Goal: Complete application form

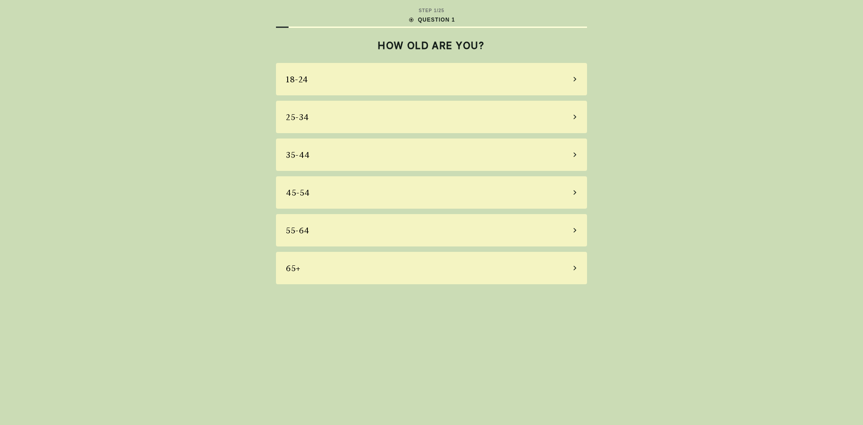
click at [313, 160] on div "35-44" at bounding box center [431, 155] width 311 height 32
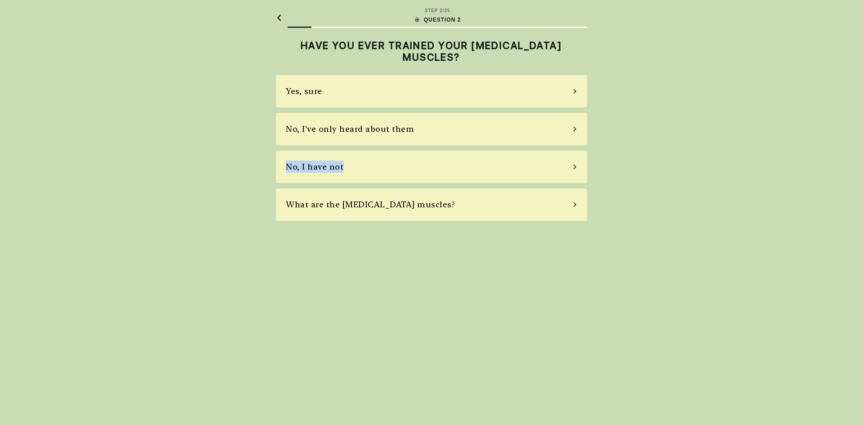
drag, startPoint x: 419, startPoint y: 133, endPoint x: 354, endPoint y: 168, distance: 73.0
click at [354, 168] on div "Yes, sure No, I've only heard about them No, I have not What are the [MEDICAL_D…" at bounding box center [431, 148] width 311 height 146
click at [353, 242] on div "STEP 2 / 25 QUESTION 2 HAVE YOU EVER TRAINED YOUR [MEDICAL_DATA] MUSCLES? Yes, …" at bounding box center [431, 212] width 863 height 425
drag, startPoint x: 338, startPoint y: 170, endPoint x: 232, endPoint y: 178, distance: 106.4
click at [232, 178] on div "STEP 2 / 25 QUESTION 2 HAVE YOU EVER TRAINED YOUR [MEDICAL_DATA] MUSCLES? Yes, …" at bounding box center [431, 212] width 863 height 425
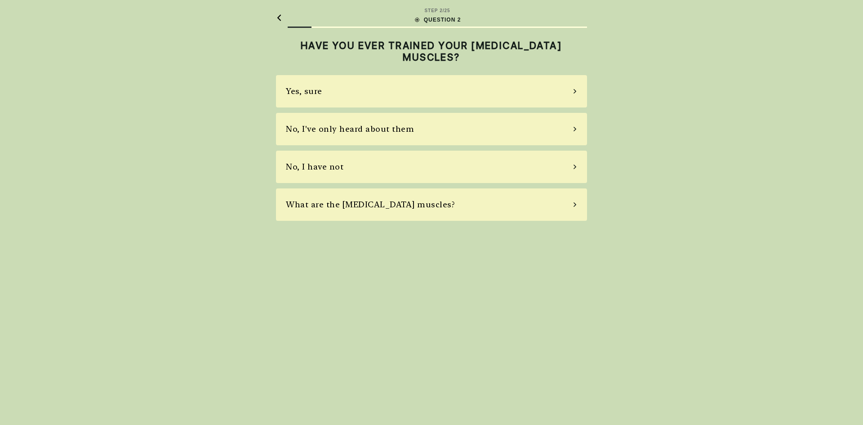
click at [278, 255] on div "STEP 2 / 25 QUESTION 2 HAVE YOU EVER TRAINED YOUR [MEDICAL_DATA] MUSCLES? Yes, …" at bounding box center [431, 212] width 863 height 425
click at [345, 92] on div "Yes, sure" at bounding box center [431, 91] width 311 height 32
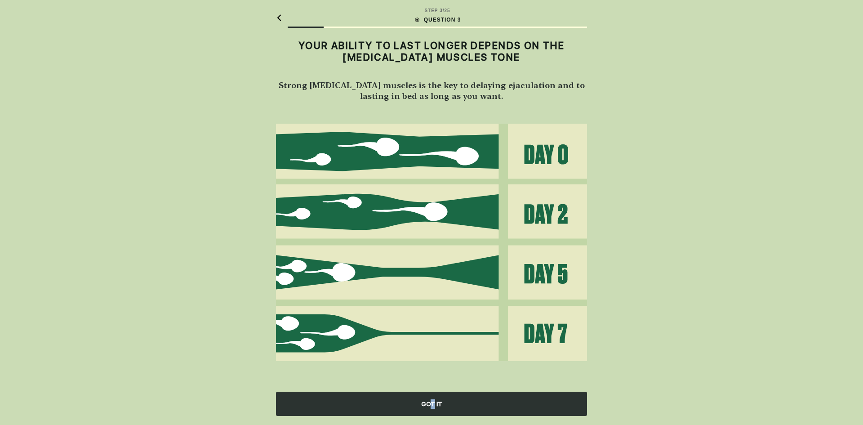
drag, startPoint x: 435, startPoint y: 402, endPoint x: 432, endPoint y: 397, distance: 5.2
click at [432, 397] on div "GOT IT" at bounding box center [431, 404] width 311 height 24
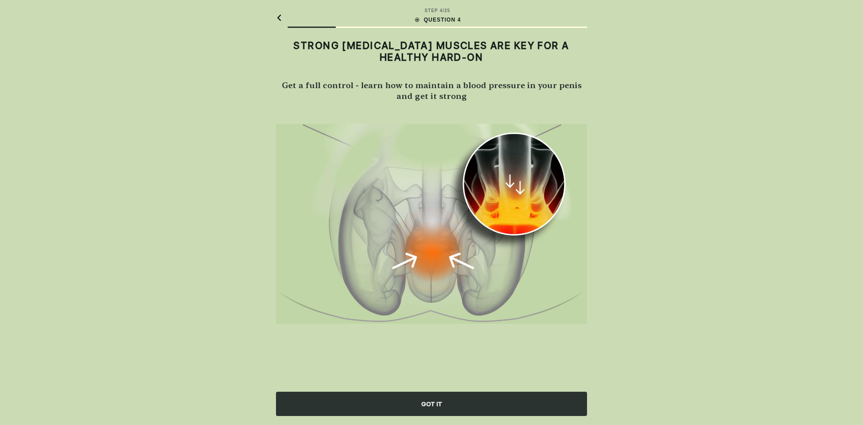
click at [444, 405] on div "GOT IT" at bounding box center [431, 404] width 311 height 24
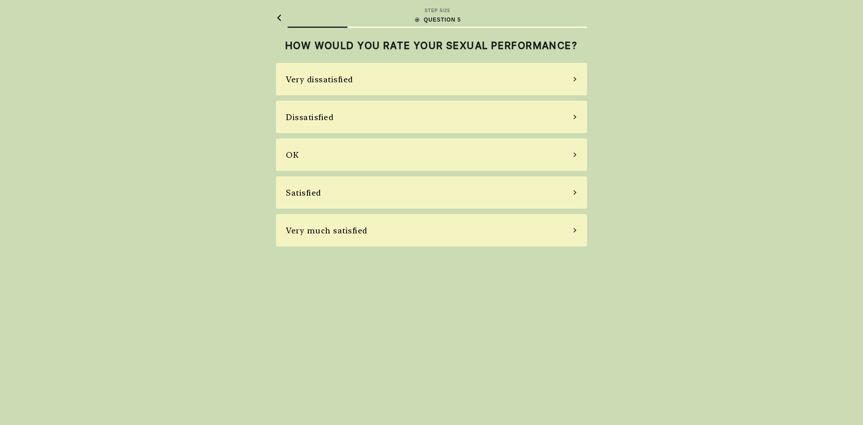
drag, startPoint x: 303, startPoint y: 166, endPoint x: 108, endPoint y: 203, distance: 198.1
click at [107, 203] on div "STEP 5 / 25 QUESTION 5 HOW WOULD YOU RATE YOUR SEXUAL PERFORMANCE? Very dissati…" at bounding box center [431, 212] width 863 height 425
click at [312, 118] on div "Dissatisfied" at bounding box center [310, 117] width 48 height 12
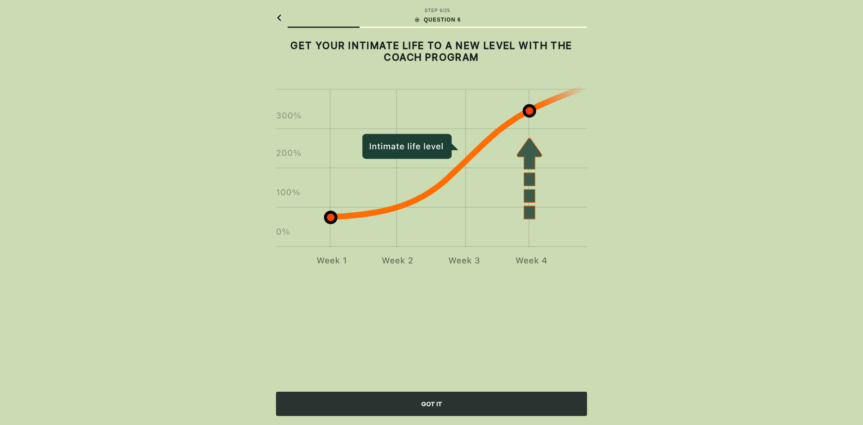
click at [407, 256] on img at bounding box center [431, 175] width 311 height 179
click at [442, 402] on div "GOT IT" at bounding box center [431, 404] width 311 height 24
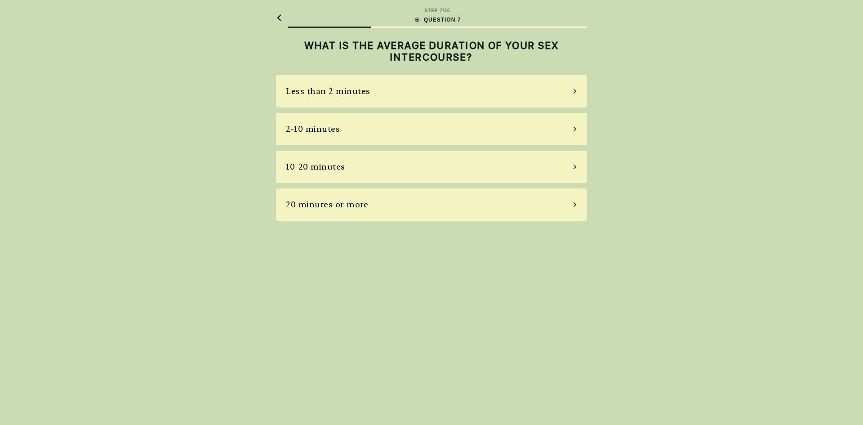
click at [380, 88] on div "Less than 2 minutes" at bounding box center [431, 91] width 311 height 32
drag, startPoint x: 450, startPoint y: 62, endPoint x: 466, endPoint y: 62, distance: 16.6
click at [466, 62] on h2 "HOW OFTEN DO YOU FINISH EARLIER THAN YOU WISH YOU WOULD?" at bounding box center [431, 52] width 311 height 24
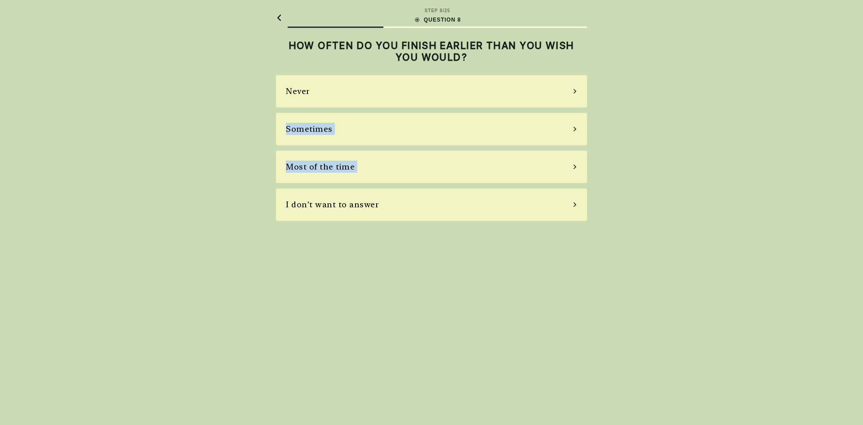
drag, startPoint x: 381, startPoint y: 90, endPoint x: 177, endPoint y: 174, distance: 220.8
click at [167, 180] on div "STEP 8 / 25 QUESTION 8 HOW OFTEN DO YOU FINISH EARLIER THAN YOU WISH YOU WOULD?…" at bounding box center [431, 212] width 863 height 425
drag, startPoint x: 380, startPoint y: 170, endPoint x: 712, endPoint y: 173, distance: 332.4
click at [712, 173] on div "STEP 8 / 25 QUESTION 8 HOW OFTEN DO YOU FINISH EARLIER THAN YOU WISH YOU WOULD?…" at bounding box center [431, 212] width 863 height 425
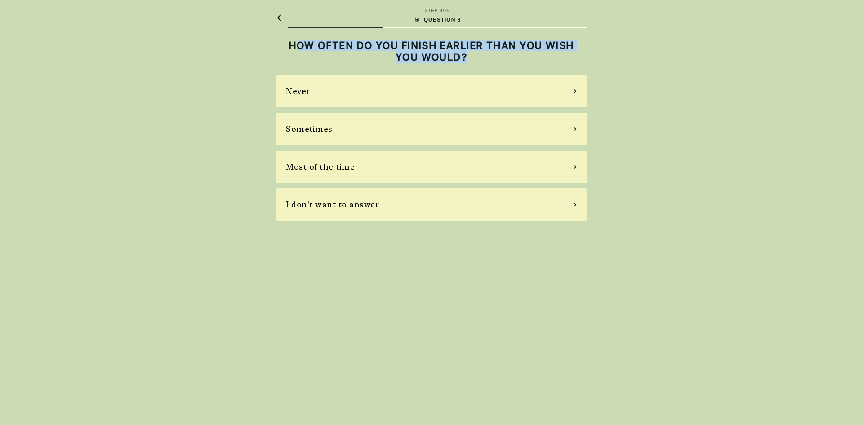
drag, startPoint x: 292, startPoint y: 44, endPoint x: 529, endPoint y: 54, distance: 237.7
click at [529, 54] on h2 "HOW OFTEN DO YOU FINISH EARLIER THAN YOU WISH YOU WOULD?" at bounding box center [431, 52] width 311 height 24
drag, startPoint x: 469, startPoint y: 59, endPoint x: 420, endPoint y: 73, distance: 51.0
click at [469, 59] on h2 "HOW OFTEN DO YOU FINISH EARLIER THAN YOU WISH YOU WOULD?" at bounding box center [431, 52] width 311 height 24
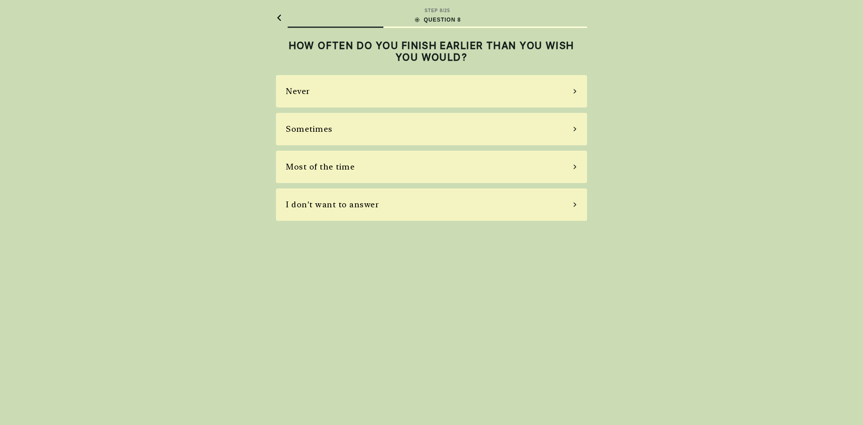
click at [327, 172] on div "Most of the time" at bounding box center [320, 167] width 69 height 12
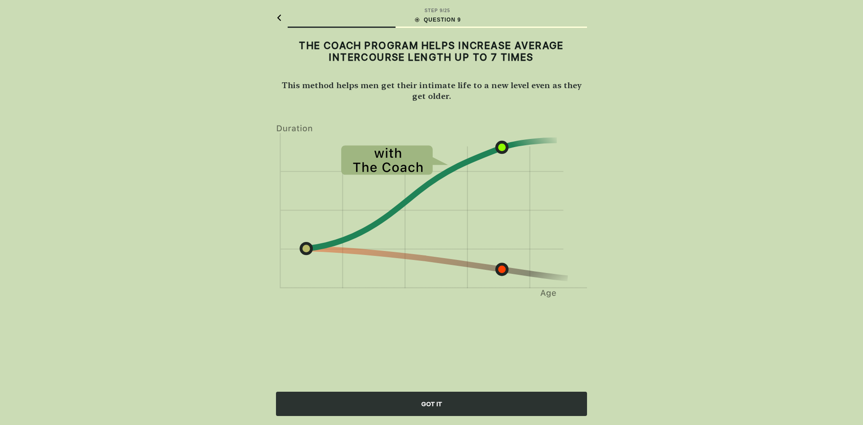
click at [444, 409] on div "GOT IT" at bounding box center [431, 404] width 311 height 24
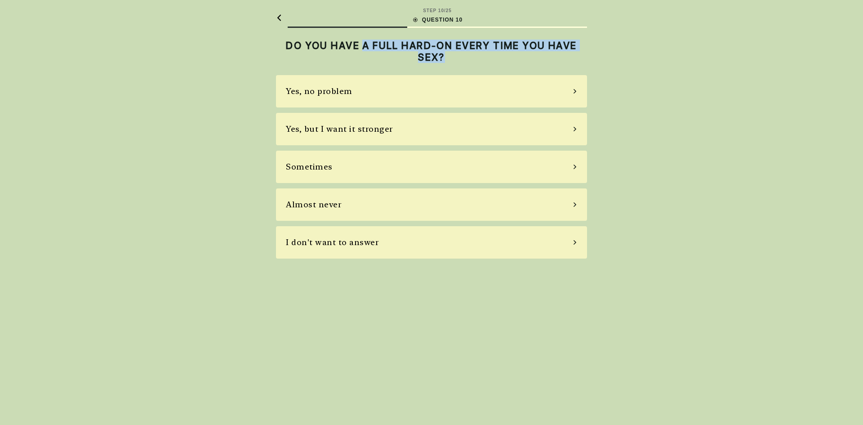
drag, startPoint x: 371, startPoint y: 45, endPoint x: 450, endPoint y: 58, distance: 80.1
click at [450, 58] on h2 "DO YOU HAVE A FULL HARD-ON EVERY TIME YOU HAVE SEX?" at bounding box center [431, 52] width 311 height 24
click at [313, 97] on div "Yes, no problem" at bounding box center [319, 91] width 67 height 12
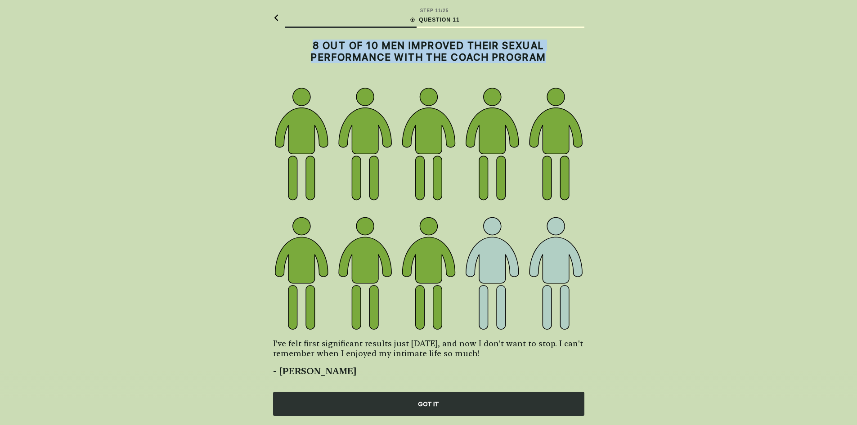
drag, startPoint x: 315, startPoint y: 45, endPoint x: 563, endPoint y: 54, distance: 247.9
click at [563, 54] on h2 "8 OUT OF 10 MEN IMPROVED THEIR SEXUAL PERFORMANCE WITH THE COACH PROGRAM" at bounding box center [428, 52] width 311 height 24
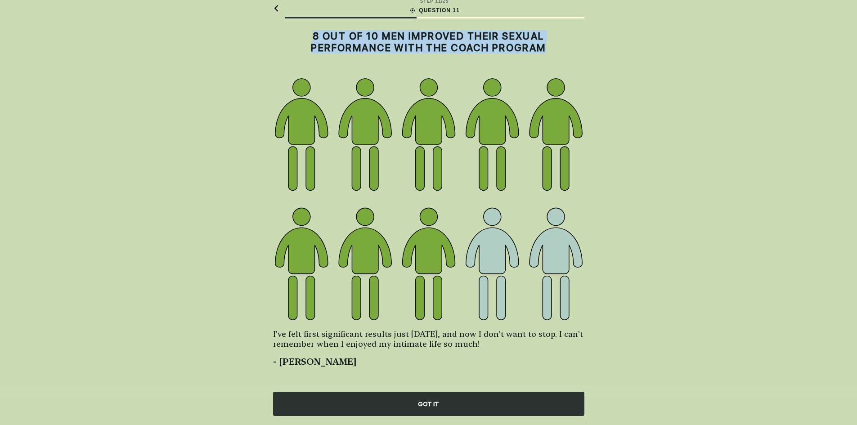
scroll to position [12, 0]
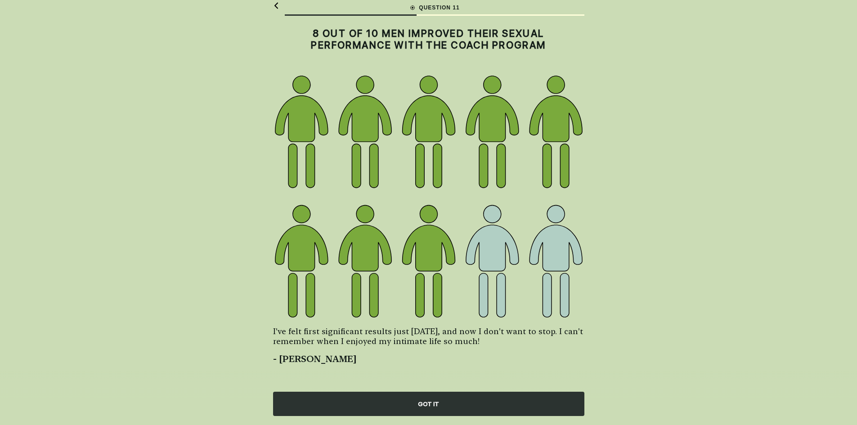
click at [441, 409] on div "GOT IT" at bounding box center [428, 404] width 311 height 24
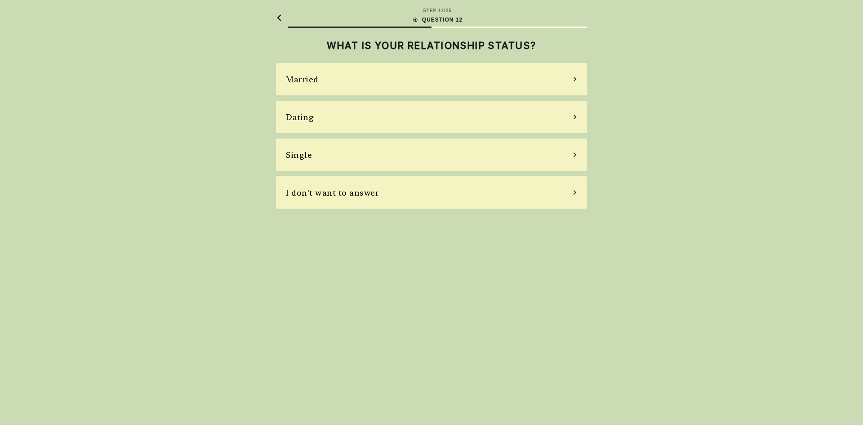
click at [324, 79] on div "Married" at bounding box center [431, 79] width 311 height 32
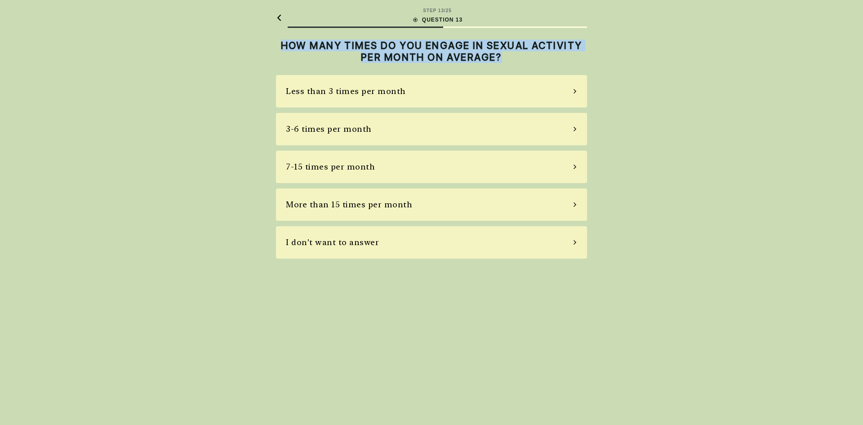
drag, startPoint x: 273, startPoint y: 46, endPoint x: 512, endPoint y: 65, distance: 239.6
click at [512, 65] on main "STEP 13 / 25 QUESTION 13 HOW MANY TIMES DO YOU ENGAGE IN SEXUAL ACTIVITY PER MO…" at bounding box center [432, 133] width 326 height 266
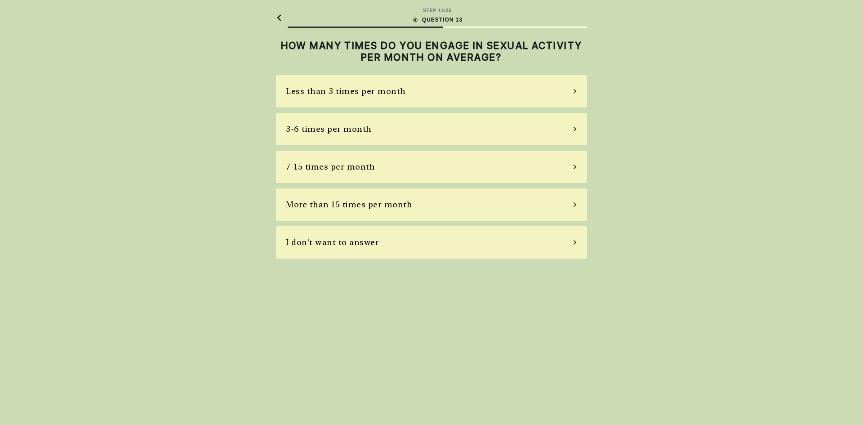
click at [403, 92] on div "Less than 3 times per month" at bounding box center [431, 91] width 311 height 32
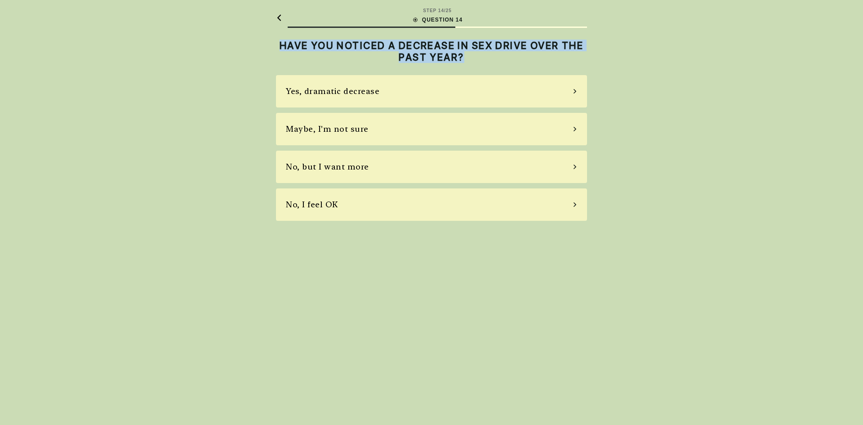
drag, startPoint x: 271, startPoint y: 46, endPoint x: 478, endPoint y: 60, distance: 207.4
click at [478, 60] on main "STEP 14 / 25 QUESTION 14 HAVE YOU NOTICED A DECREASE IN SEX DRIVE OVER THE PAST…" at bounding box center [432, 114] width 326 height 228
click at [483, 66] on div "HAVE YOU NOTICED A DECREASE IN SEX DRIVE OVER THE PAST YEAR?" at bounding box center [431, 55] width 311 height 40
click at [439, 65] on div "HAVE YOU NOTICED A DECREASE IN SEX DRIVE OVER THE PAST YEAR?" at bounding box center [431, 55] width 311 height 40
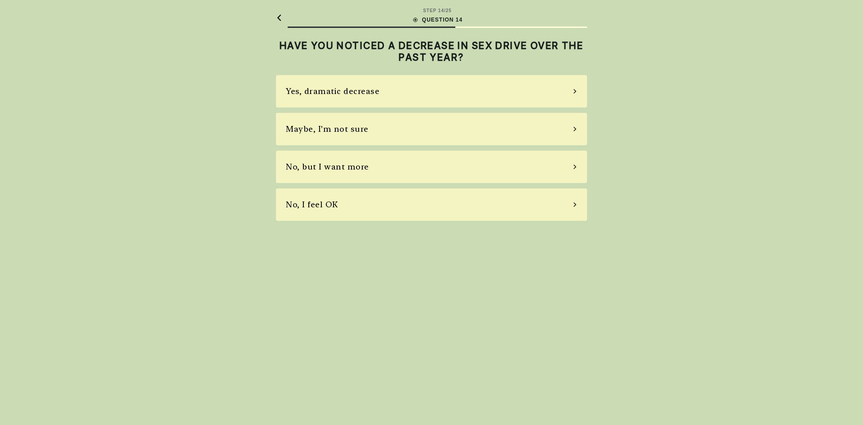
click at [324, 208] on div "No, I feel OK" at bounding box center [312, 204] width 52 height 12
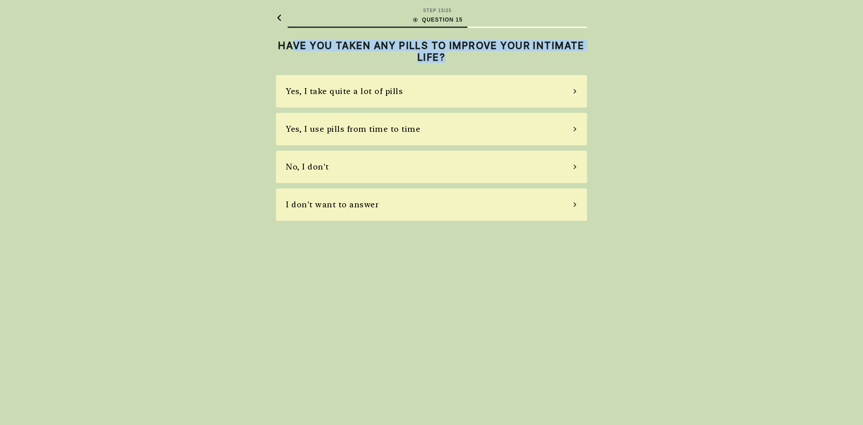
drag, startPoint x: 316, startPoint y: 45, endPoint x: 496, endPoint y: 64, distance: 180.5
click at [496, 64] on div "HAVE YOU TAKEN ANY PILLS TO IMPROVE YOUR INTIMATE LIFE?" at bounding box center [431, 55] width 311 height 40
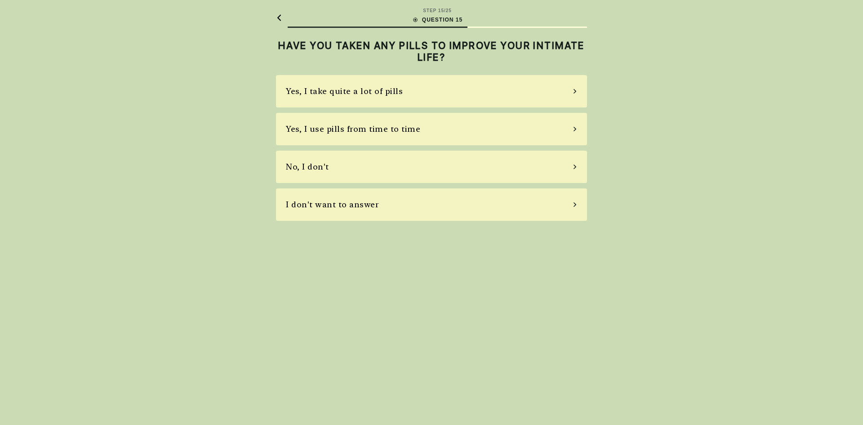
click at [311, 171] on div "No, I don't" at bounding box center [307, 167] width 43 height 12
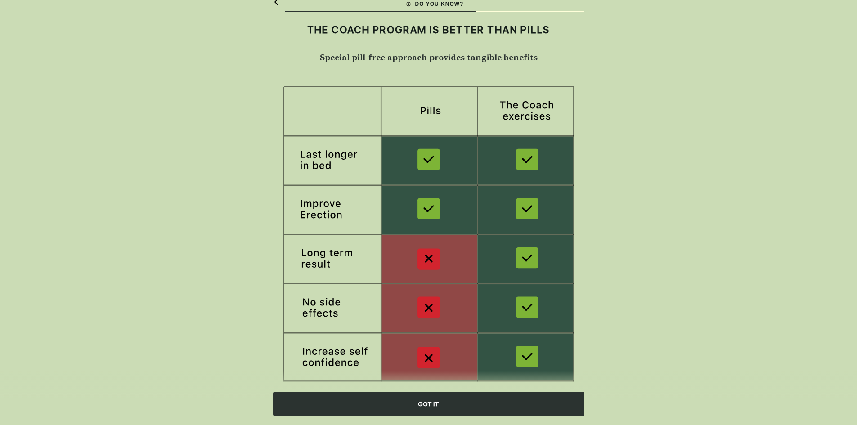
scroll to position [39, 0]
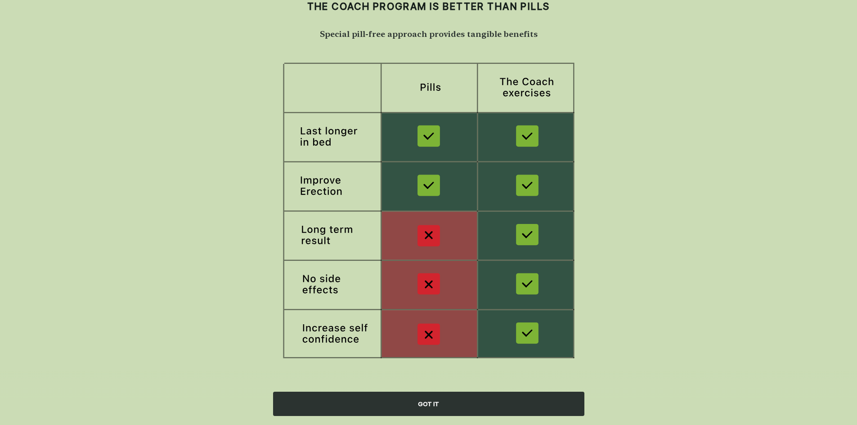
click at [434, 403] on div "GOT IT" at bounding box center [428, 404] width 311 height 24
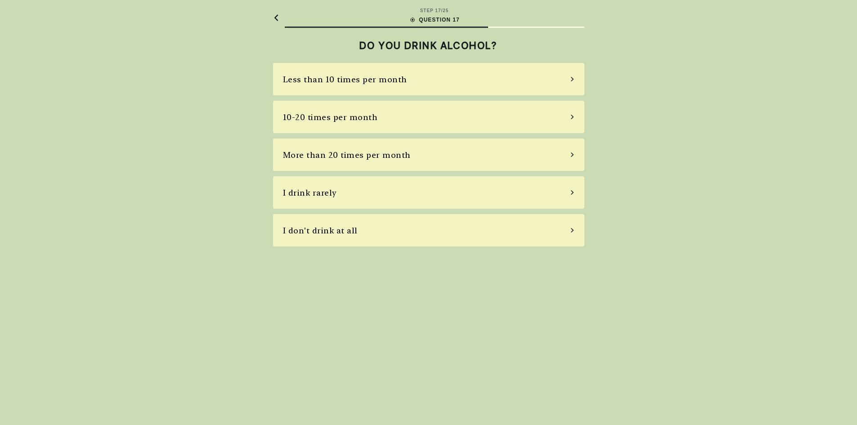
scroll to position [0, 0]
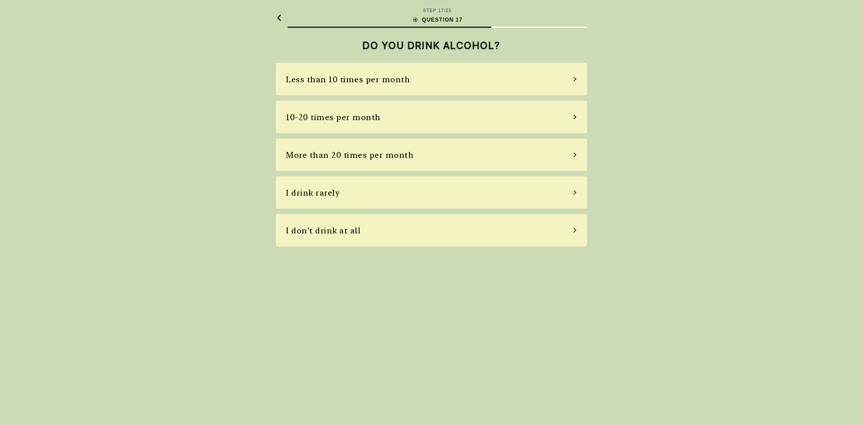
click at [386, 89] on div "Less than 10 times per month" at bounding box center [431, 79] width 311 height 32
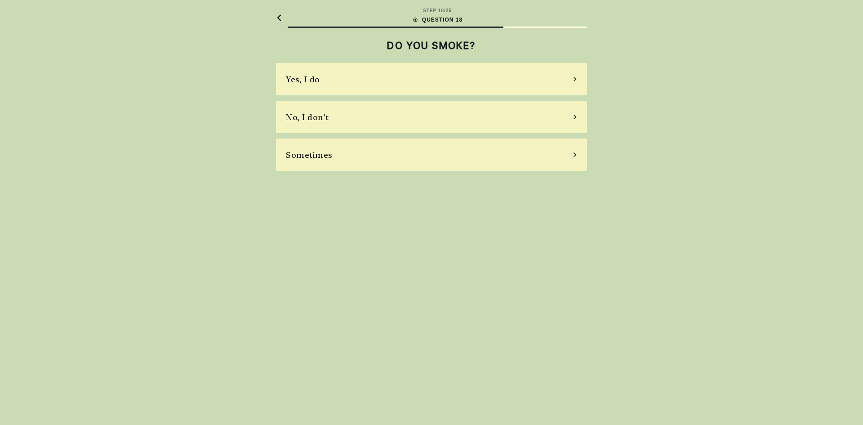
click at [330, 115] on div "No, I don't" at bounding box center [431, 117] width 311 height 32
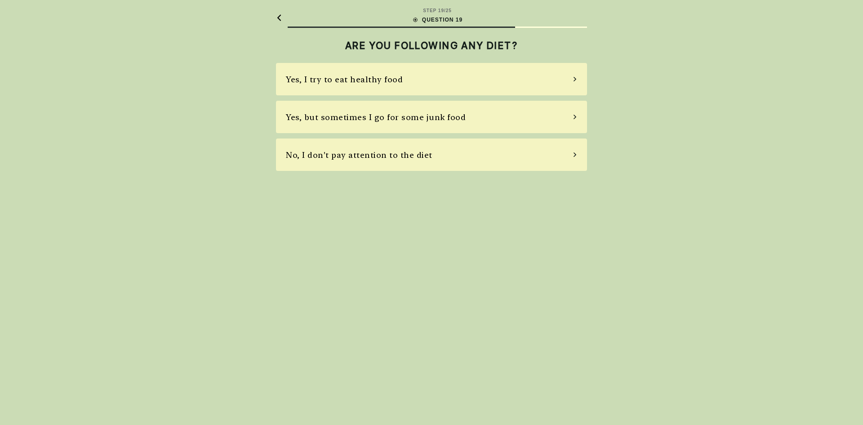
click at [367, 85] on div "Yes, I try to eat healthy food" at bounding box center [344, 79] width 117 height 12
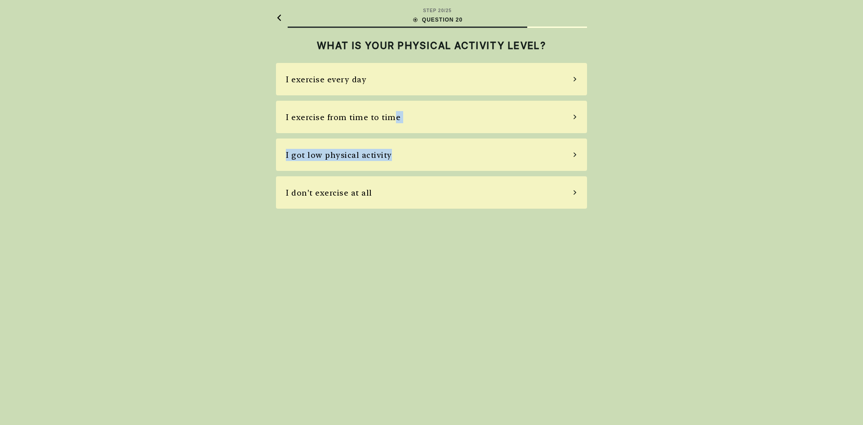
drag, startPoint x: 394, startPoint y: 126, endPoint x: 391, endPoint y: 157, distance: 30.7
click at [391, 157] on div "I exercise every day I exercise from time to time I got low physical activity I…" at bounding box center [431, 136] width 311 height 146
click at [394, 118] on div "I exercise from time to time" at bounding box center [343, 117] width 115 height 12
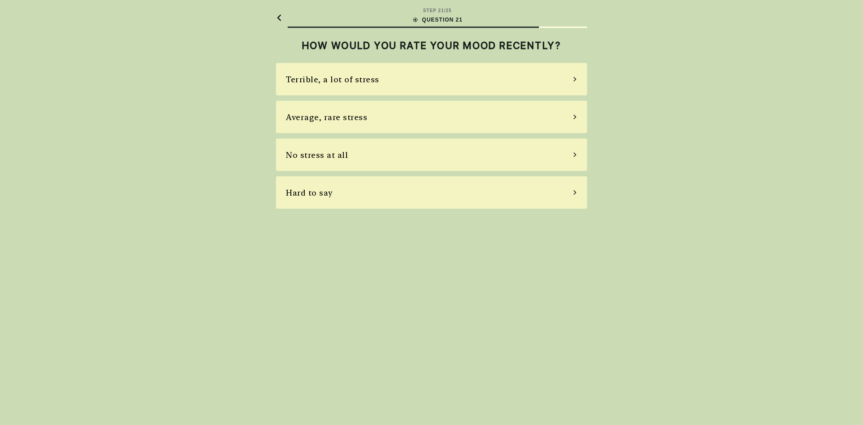
click at [360, 121] on div "Average, rare stress" at bounding box center [326, 117] width 81 height 12
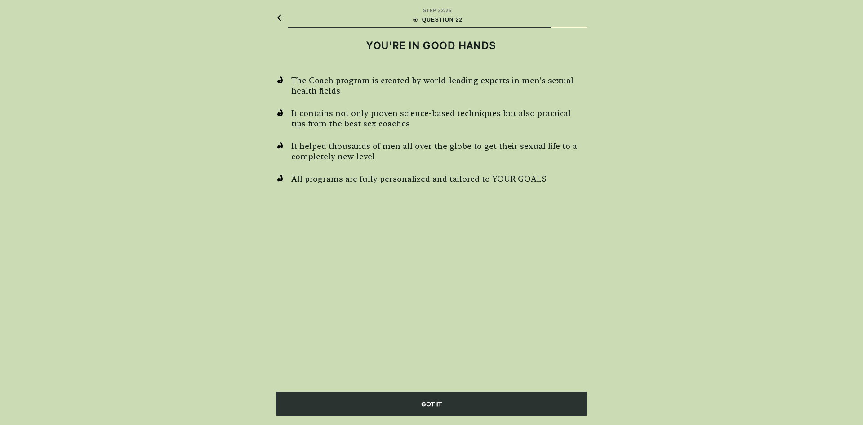
click at [434, 401] on div "GOT IT" at bounding box center [431, 404] width 311 height 24
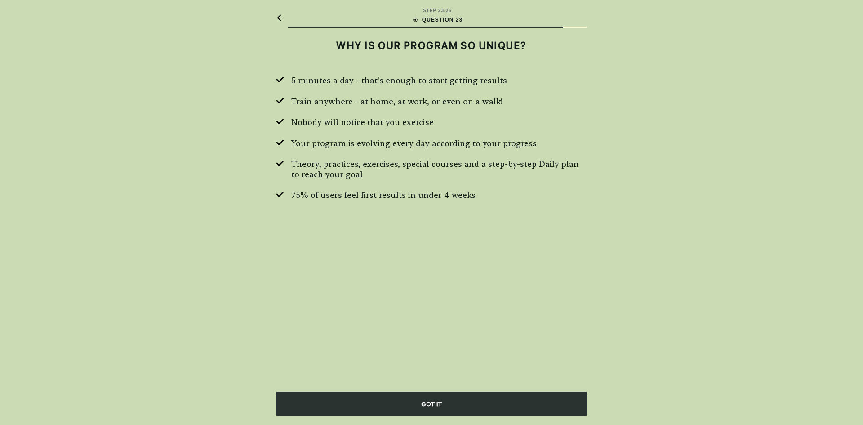
click at [434, 401] on div "GOT IT" at bounding box center [431, 404] width 311 height 24
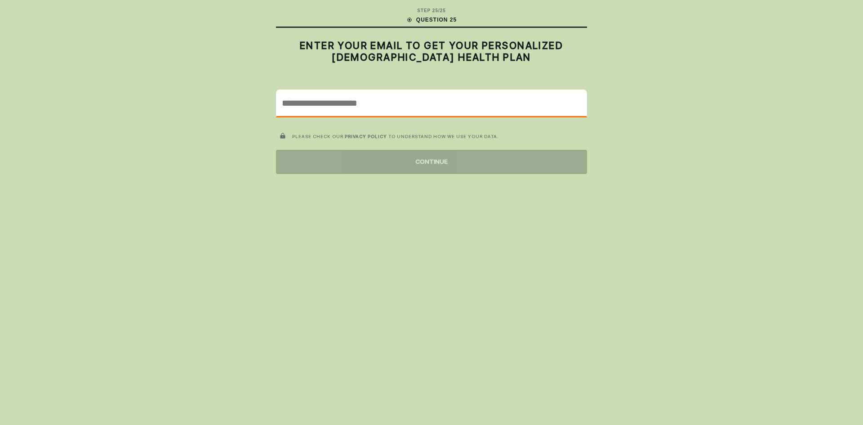
click at [392, 112] on input "email" at bounding box center [432, 103] width 310 height 26
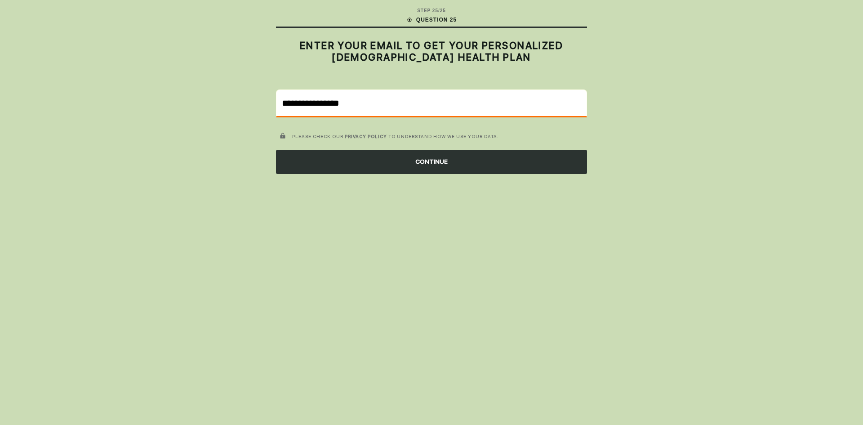
type input "**********"
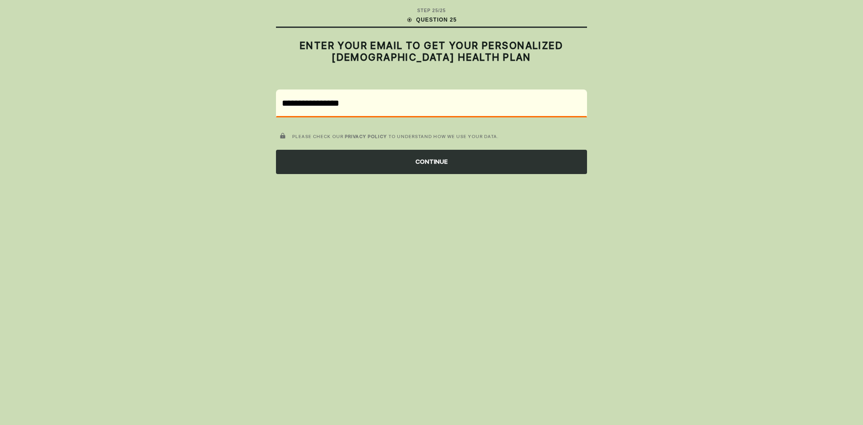
click at [424, 171] on div "CONTINUE" at bounding box center [431, 162] width 311 height 24
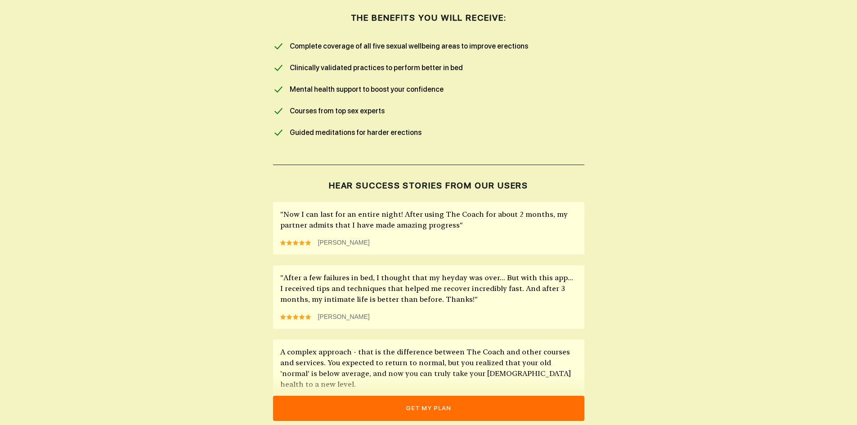
scroll to position [630, 0]
